Goal: Communication & Community: Answer question/provide support

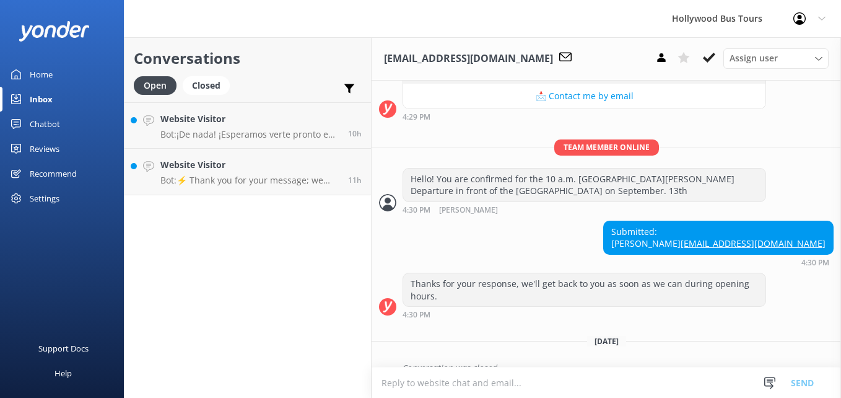
scroll to position [413, 0]
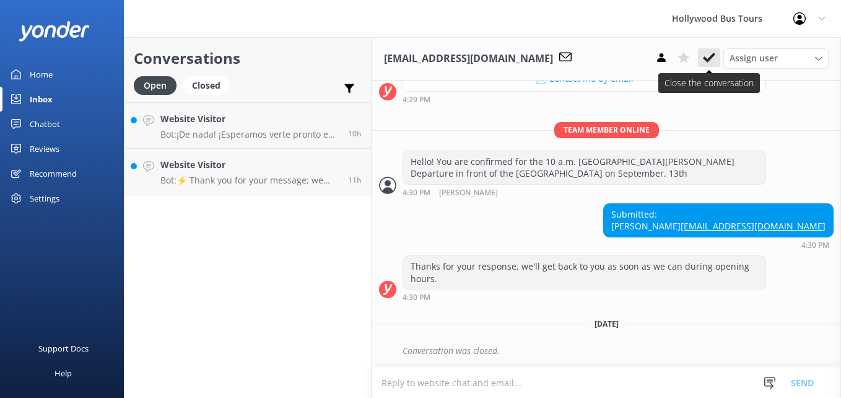
click at [717, 50] on button at bounding box center [709, 57] width 22 height 19
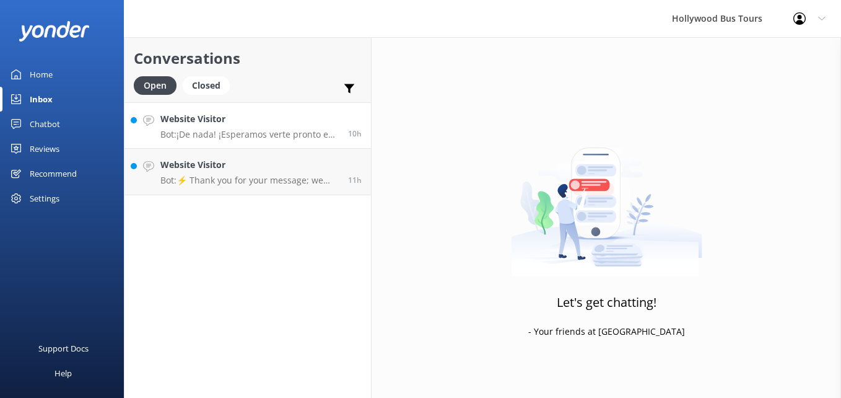
click at [254, 120] on h4 "Website Visitor" at bounding box center [249, 119] width 178 height 14
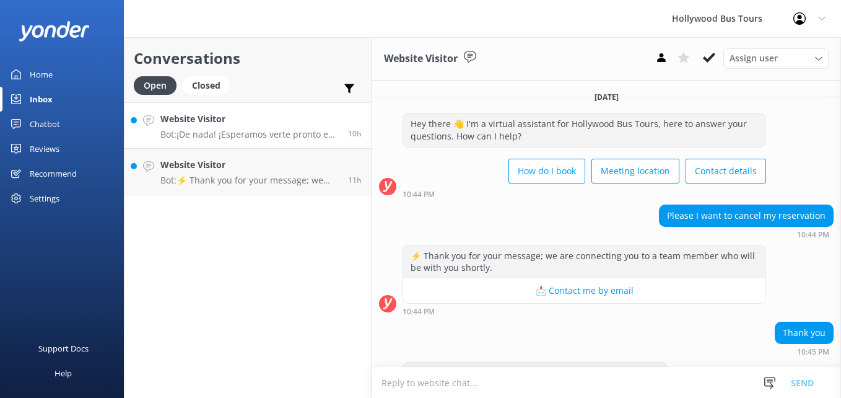
scroll to position [35, 0]
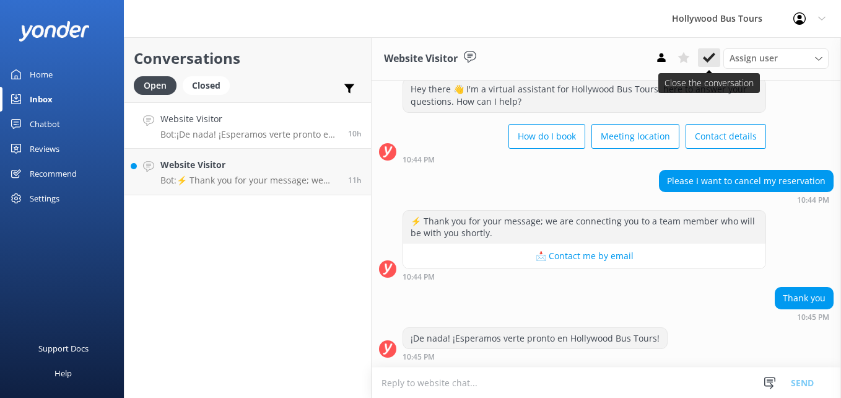
click at [709, 61] on use at bounding box center [709, 58] width 12 height 10
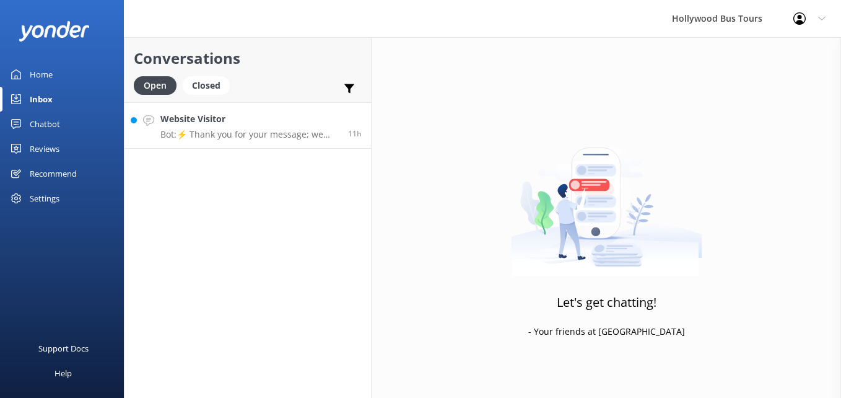
click at [224, 123] on h4 "Website Visitor" at bounding box center [249, 119] width 178 height 14
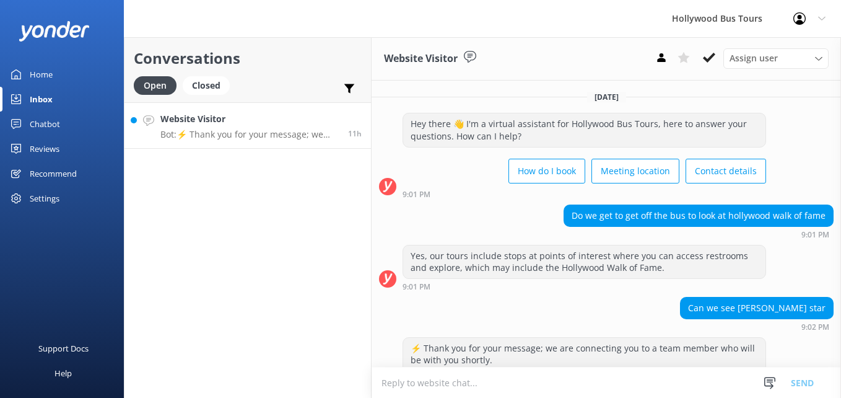
scroll to position [47, 0]
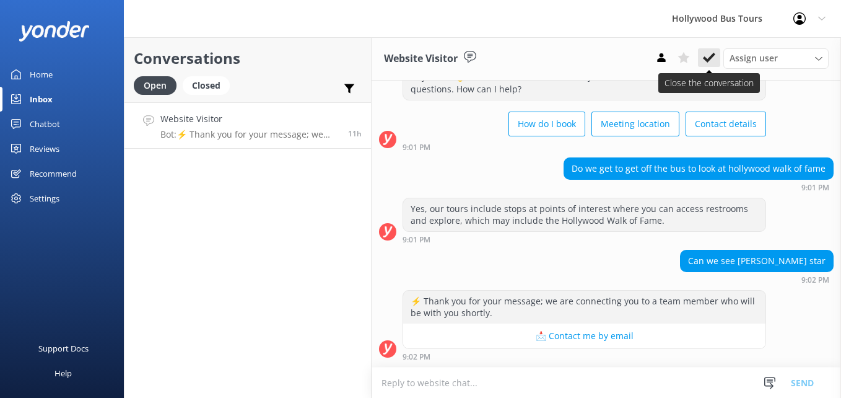
click at [714, 52] on icon at bounding box center [709, 57] width 12 height 12
